Goal: Information Seeking & Learning: Learn about a topic

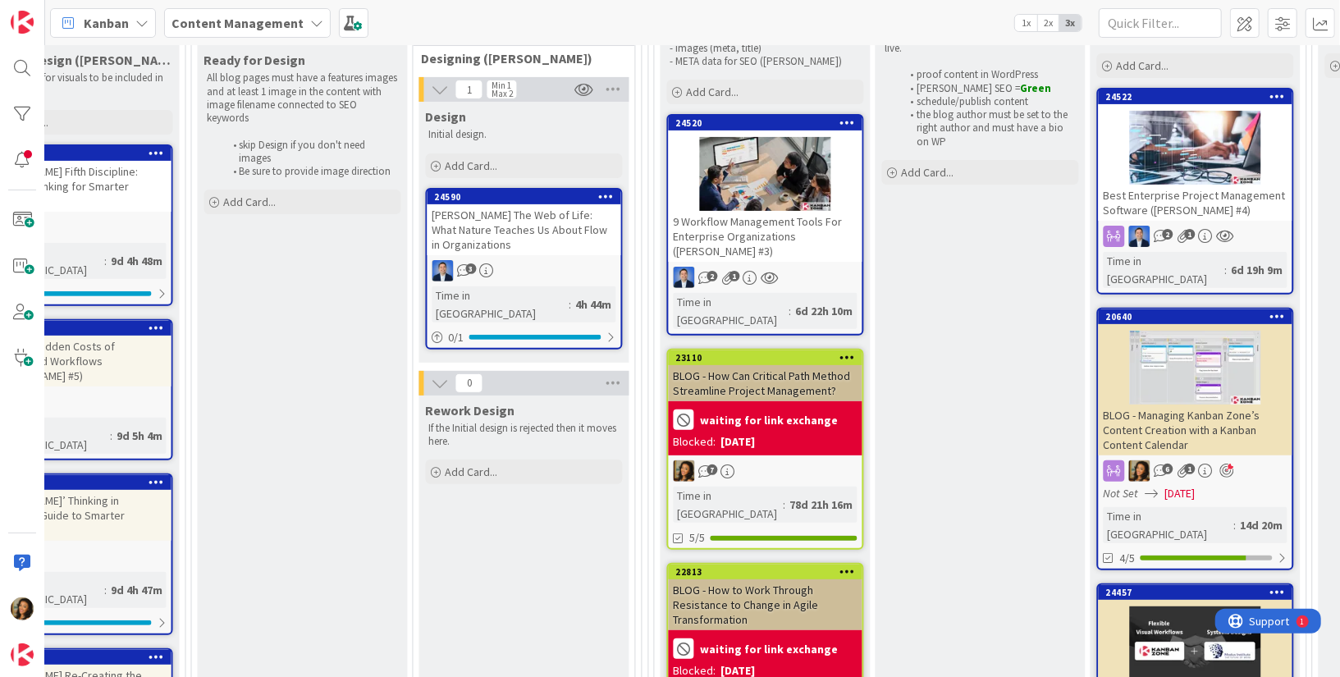
scroll to position [277, 1880]
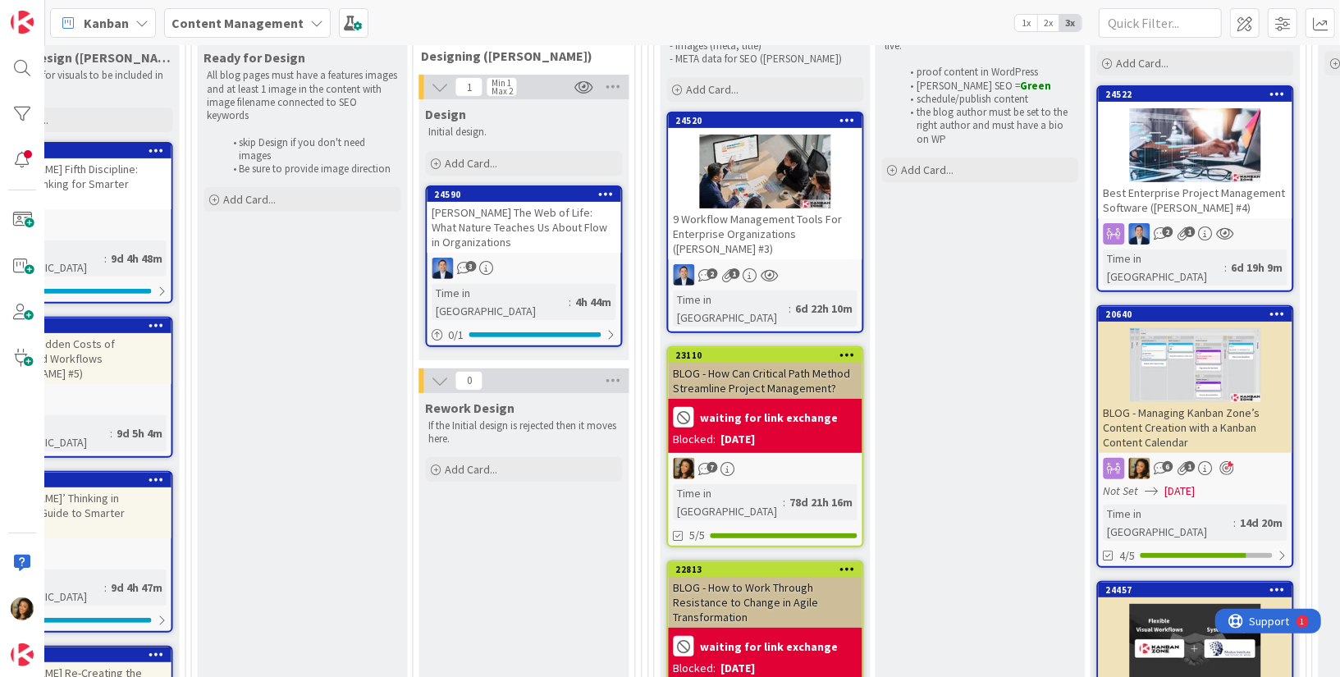
click at [565, 264] on div "3" at bounding box center [525, 268] width 194 height 21
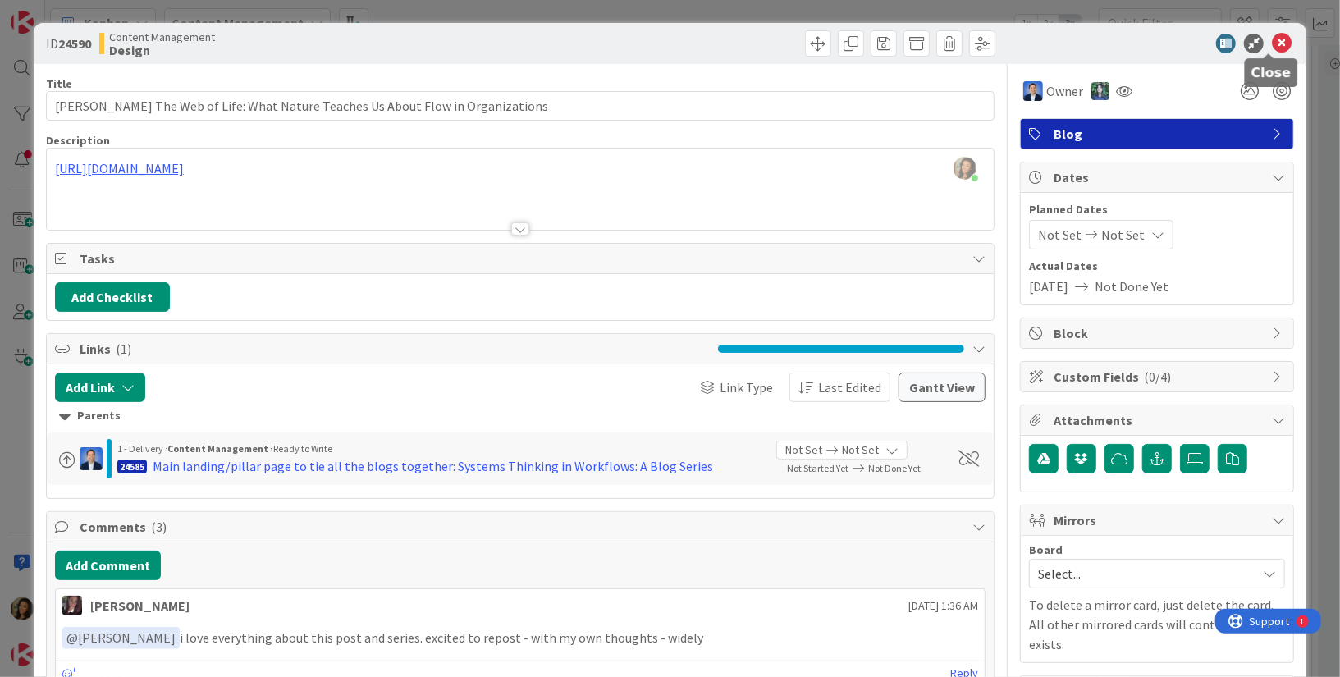
click at [1205, 43] on icon at bounding box center [1282, 44] width 20 height 20
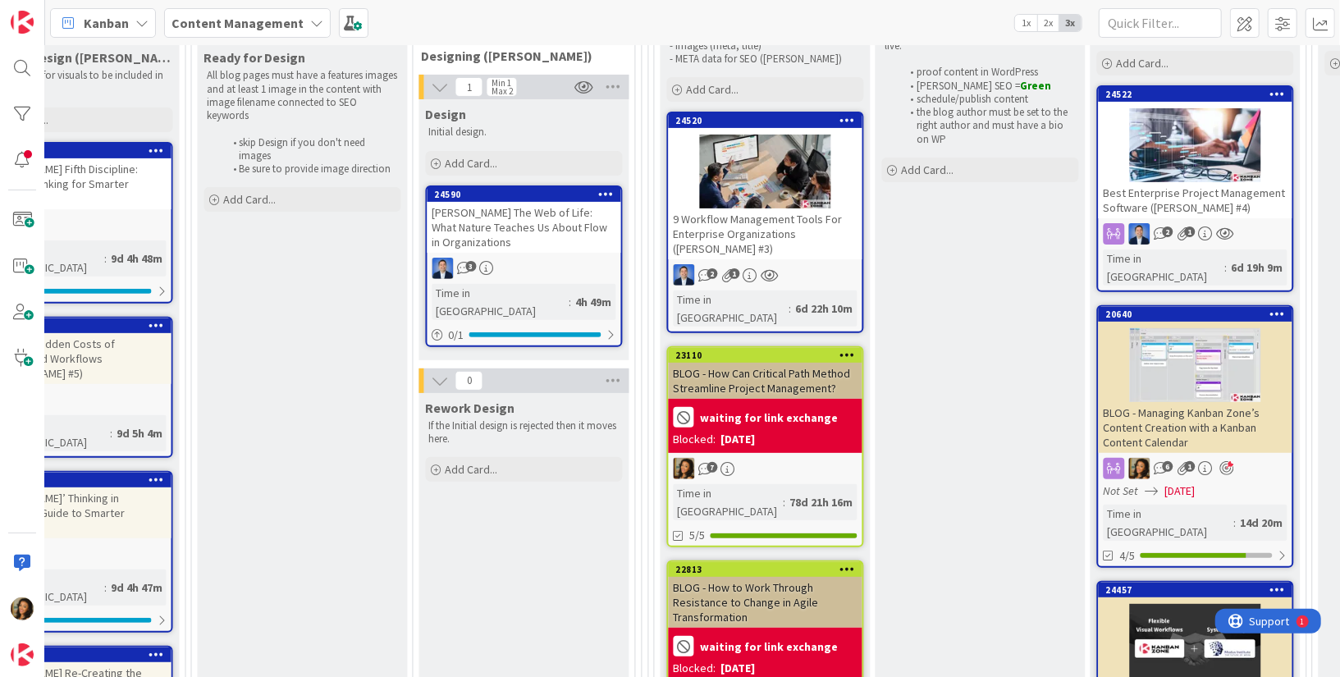
click at [823, 264] on div "2 1" at bounding box center [766, 274] width 194 height 21
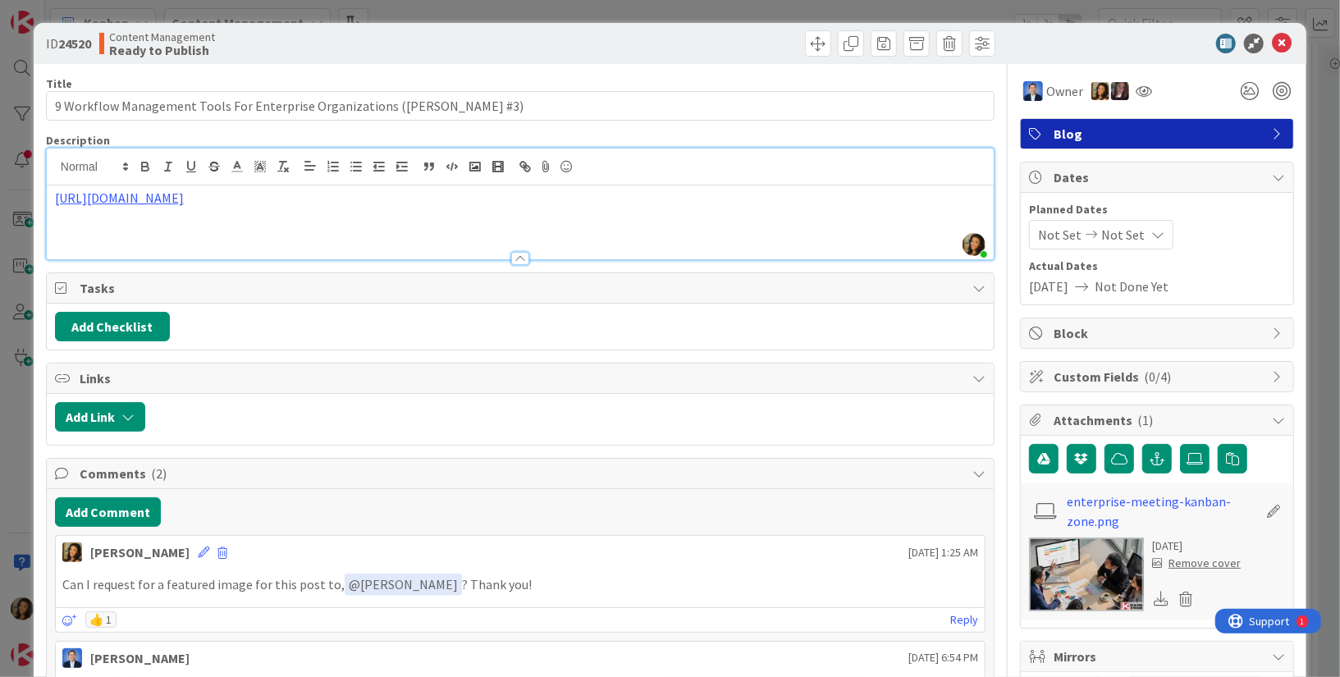
click at [685, 206] on div "[URL][DOMAIN_NAME]" at bounding box center [520, 222] width 947 height 74
copy link "[URL][DOMAIN_NAME]"
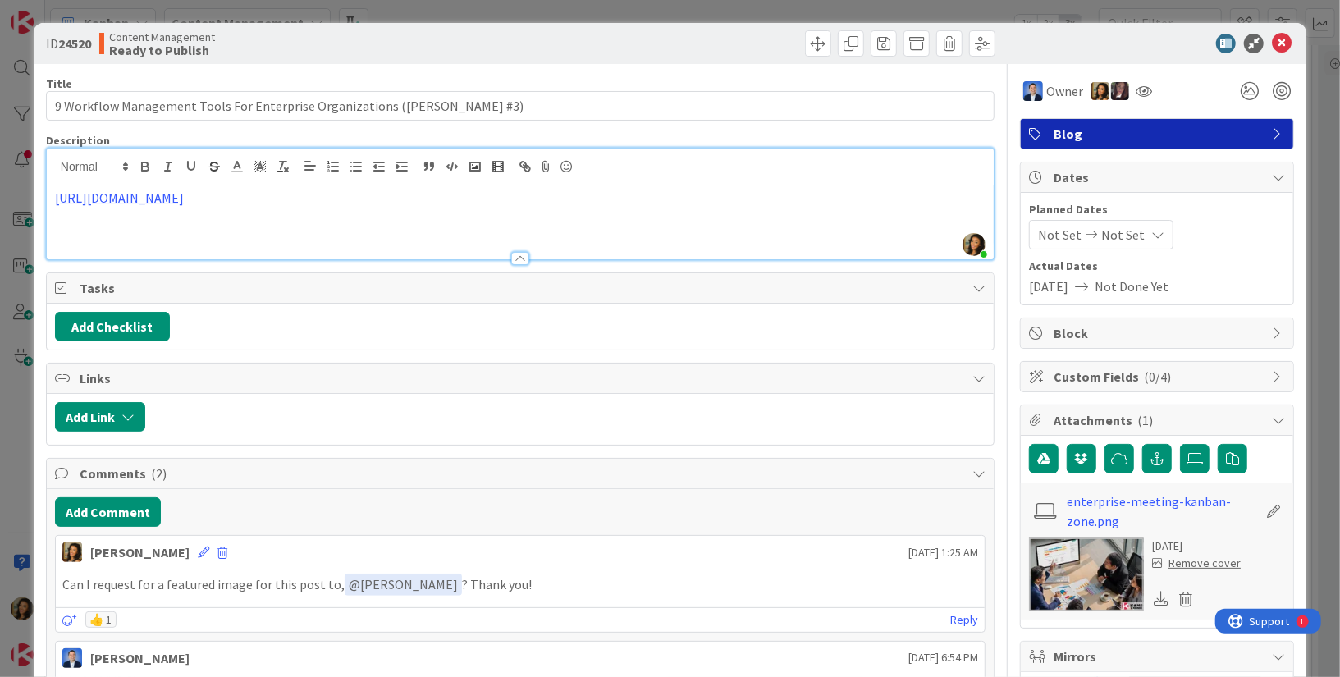
click at [707, 212] on div "[URL][DOMAIN_NAME]" at bounding box center [520, 222] width 947 height 74
